Goal: Transaction & Acquisition: Purchase product/service

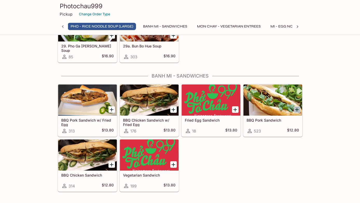
click at [294, 109] on icon "Add BBQ Pork Sandwich" at bounding box center [297, 110] width 6 height 6
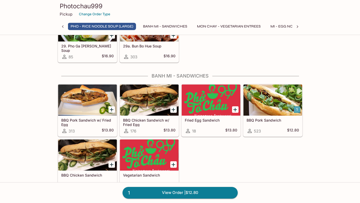
click at [296, 109] on button "1" at bounding box center [297, 109] width 6 height 6
click at [111, 165] on icon "Add BBQ Chicken Sandwich" at bounding box center [112, 165] width 4 height 4
click at [111, 165] on button "1" at bounding box center [111, 164] width 6 height 6
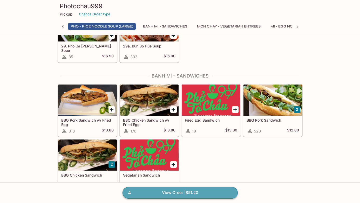
click at [144, 195] on link "4 View Order | $51.20" at bounding box center [179, 192] width 115 height 11
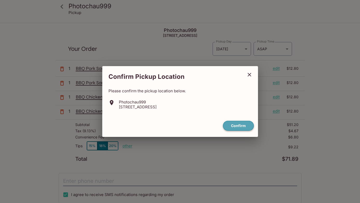
click at [240, 129] on button "Confirm" at bounding box center [238, 126] width 31 height 10
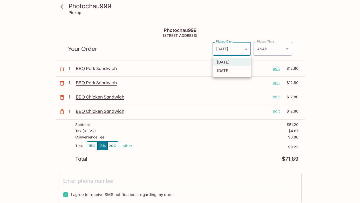
click at [238, 47] on body "Photochau999 Pickup Photochau999 [STREET_ADDRESS] Your Order Pickup Day [DATE] …" at bounding box center [180, 124] width 360 height 203
click at [230, 73] on li "[DATE]" at bounding box center [231, 70] width 38 height 9
type input "[DATE]"
type input "[DATE]T18:30:00.000000Z"
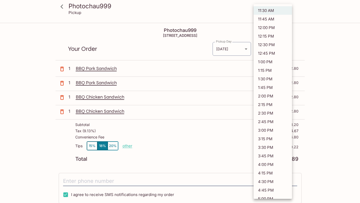
click at [275, 48] on body "Photochau999 Pickup Photochau999 [STREET_ADDRESS] Your Order Pickup Day [DATE] …" at bounding box center [180, 124] width 360 height 203
click at [323, 23] on div at bounding box center [180, 101] width 360 height 203
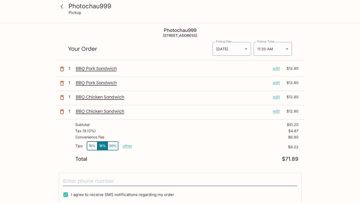
click at [128, 145] on p "other" at bounding box center [127, 145] width 10 height 5
drag, startPoint x: 167, startPoint y: 145, endPoint x: 165, endPoint y: 145, distance: 2.9
click at [165, 145] on p "$9.22" at bounding box center [215, 147] width 166 height 4
click at [130, 146] on p "other" at bounding box center [127, 145] width 10 height 5
drag, startPoint x: 156, startPoint y: 146, endPoint x: 177, endPoint y: 145, distance: 21.5
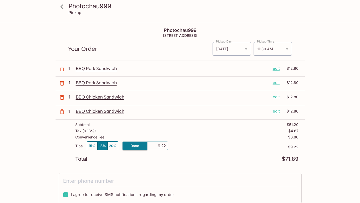
click at [177, 145] on div "Tips 15% 18% 20% Done 9.22 $9.22" at bounding box center [186, 148] width 223 height 15
type input "0.00"
